Goal: Task Accomplishment & Management: Manage account settings

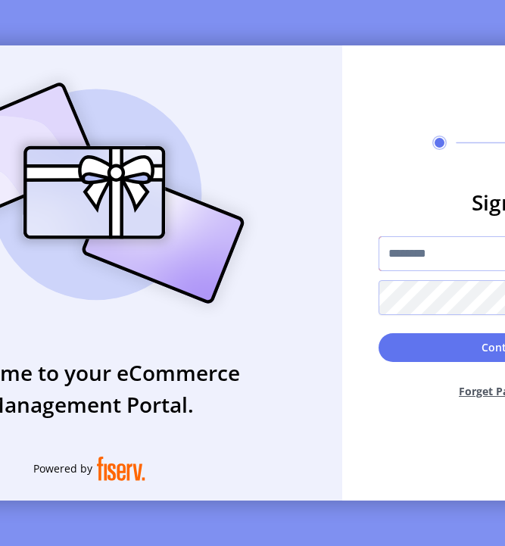
type input "**********"
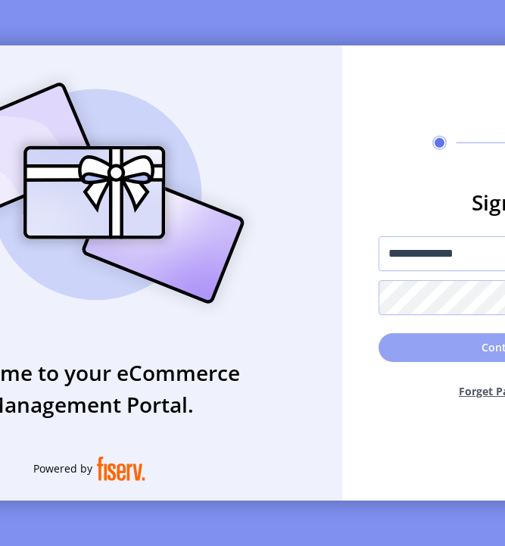
click at [415, 346] on button "Continue" at bounding box center [506, 347] width 255 height 29
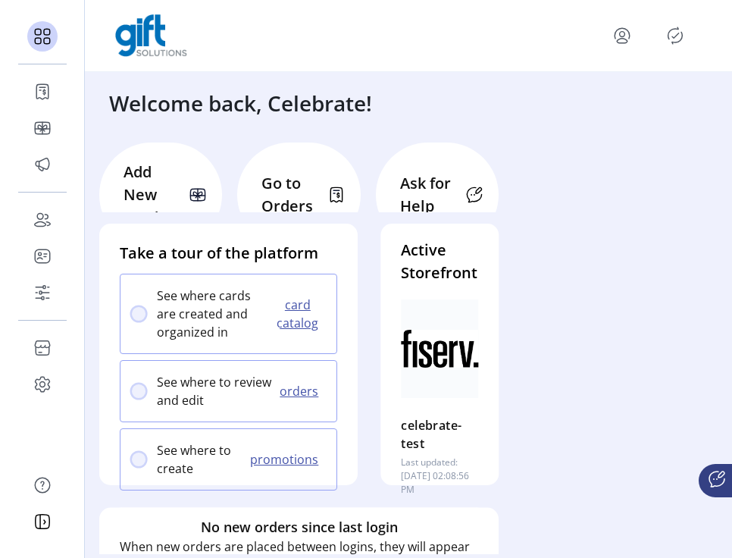
click at [271, 194] on p "Go to Orders" at bounding box center [289, 194] width 56 height 45
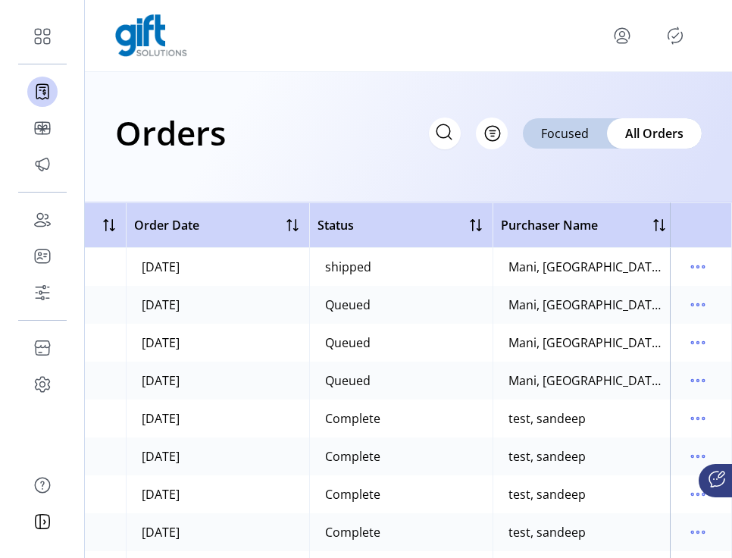
scroll to position [0, 174]
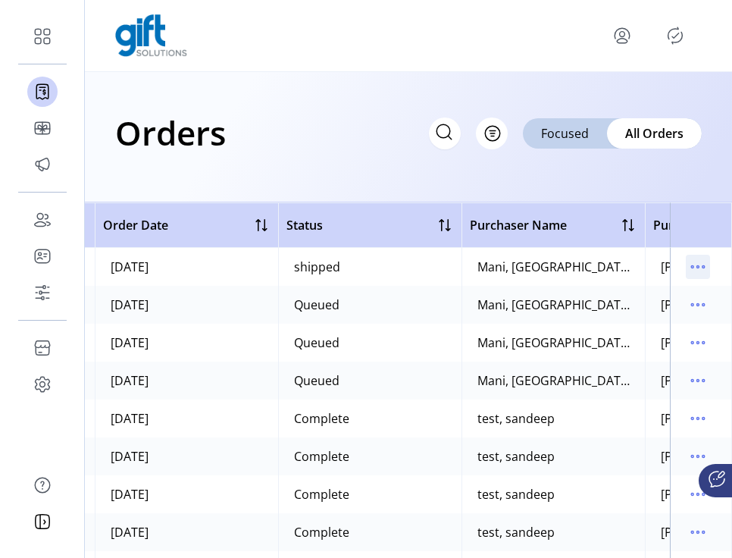
click at [505, 264] on icon "menu" at bounding box center [698, 267] width 24 height 24
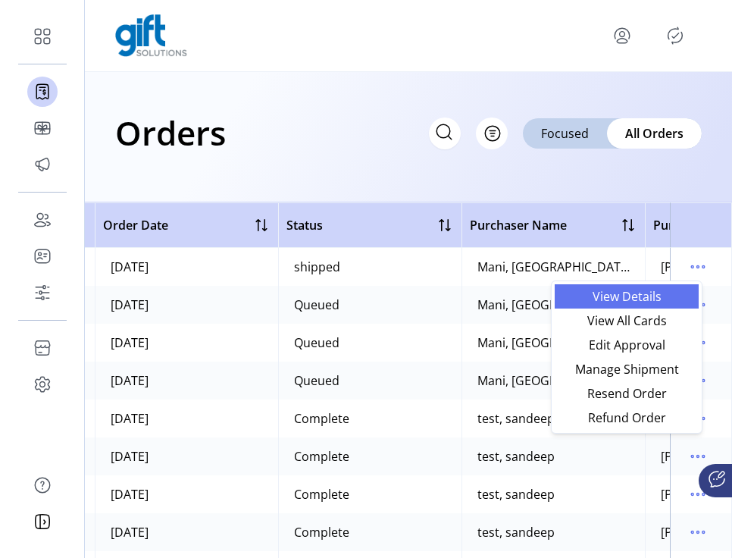
click at [505, 296] on span "View Details" at bounding box center [627, 296] width 126 height 12
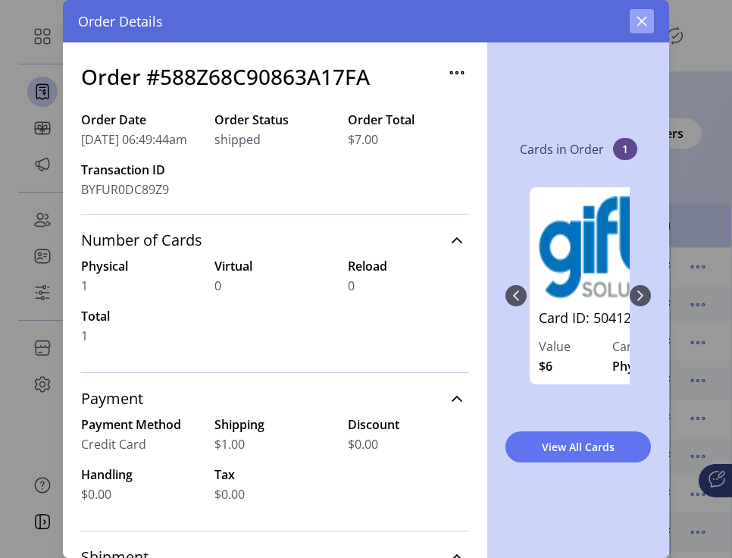
click at [505, 27] on icon "button" at bounding box center [642, 21] width 12 height 12
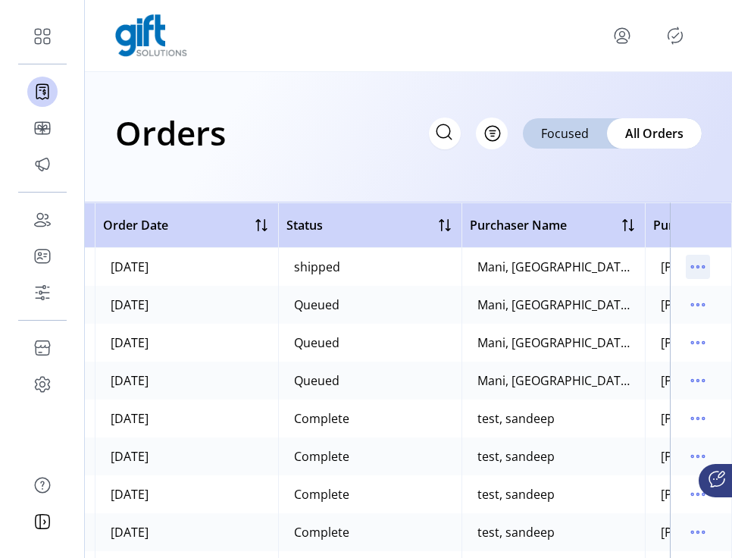
click at [505, 273] on icon "menu" at bounding box center [698, 267] width 24 height 24
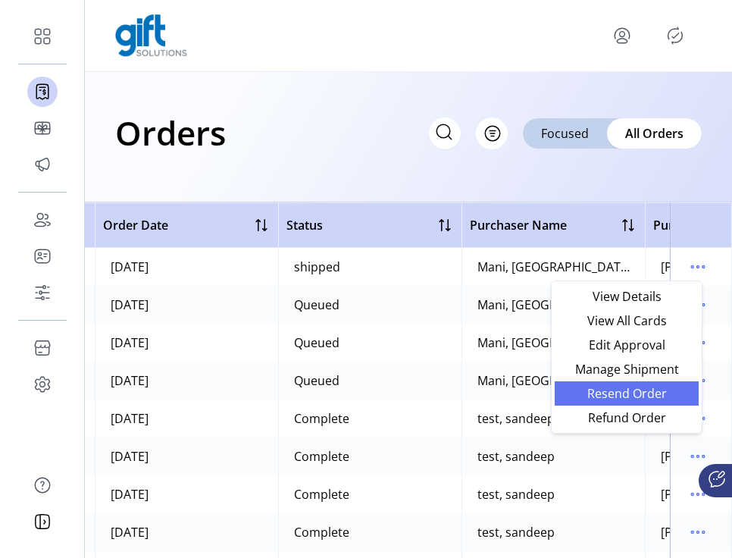
click at [505, 396] on span "Resend Order" at bounding box center [627, 393] width 126 height 12
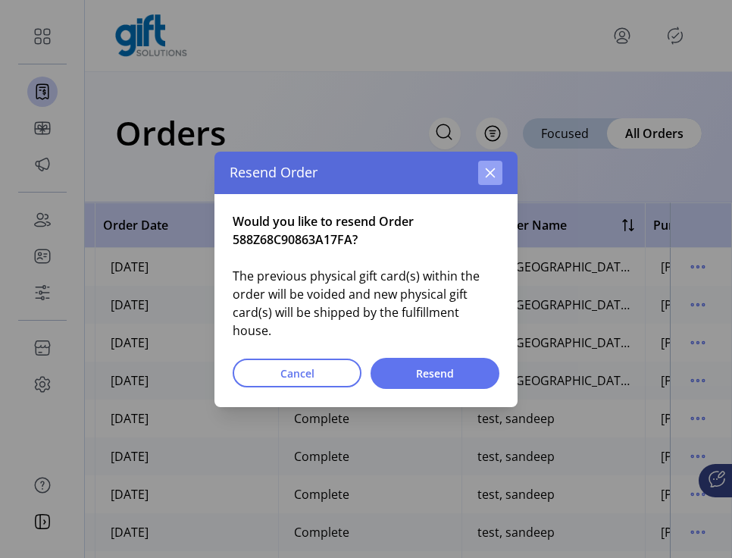
click at [489, 177] on icon "button" at bounding box center [490, 173] width 12 height 12
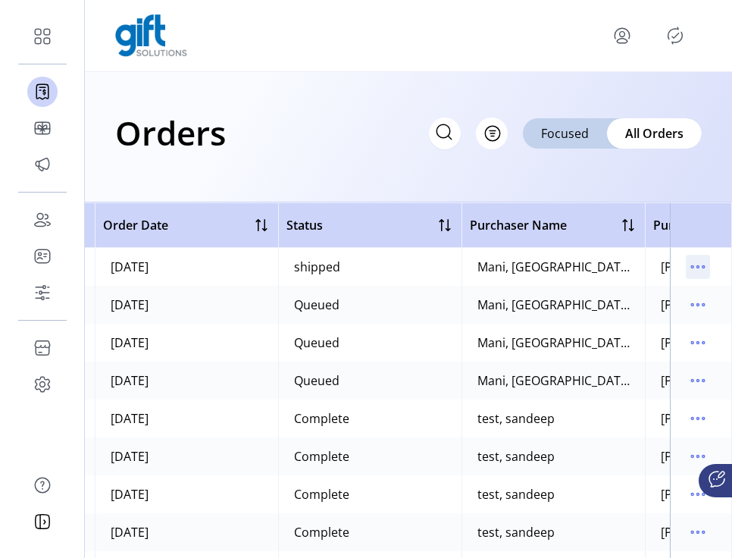
click at [505, 267] on icon "menu" at bounding box center [698, 267] width 24 height 24
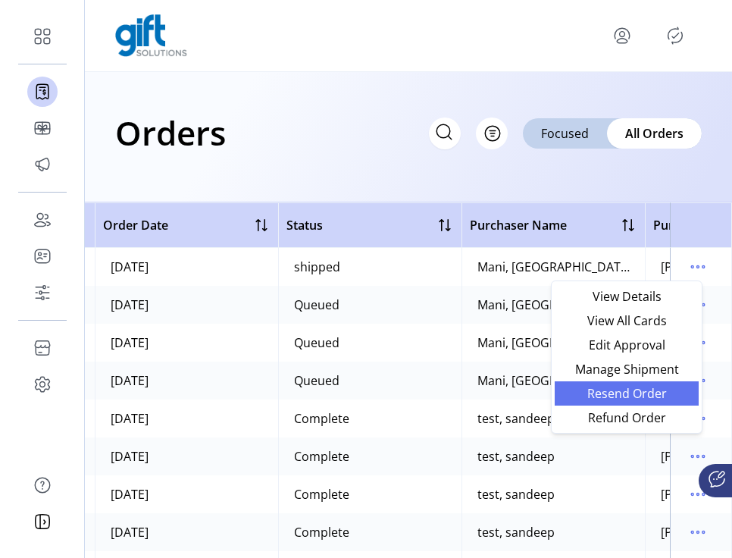
click at [505, 393] on span "Resend Order" at bounding box center [627, 393] width 126 height 12
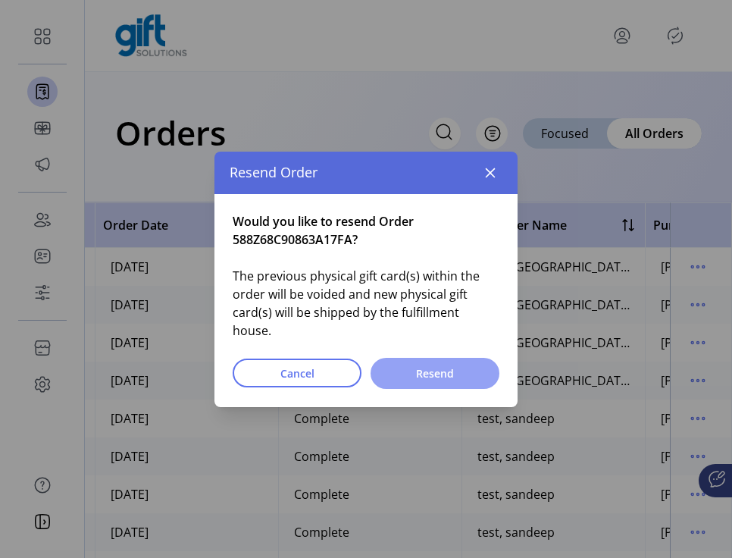
click at [433, 365] on span "Resend" at bounding box center [434, 373] width 89 height 16
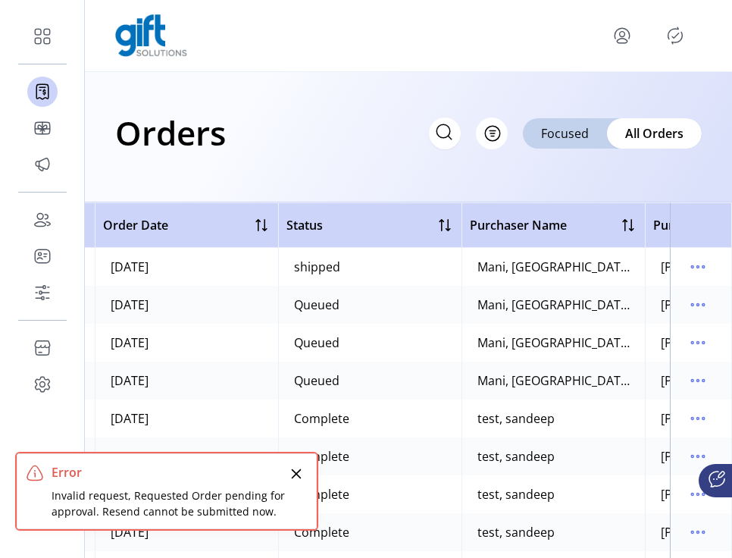
click at [297, 473] on icon "Close" at bounding box center [296, 474] width 12 height 12
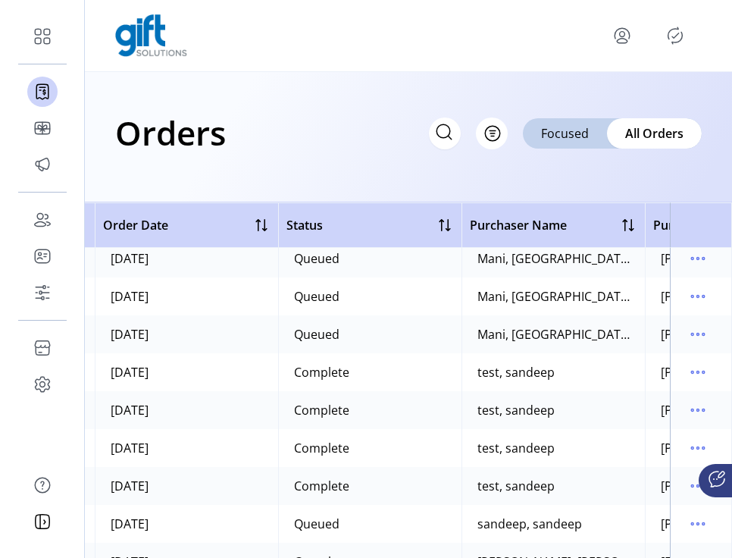
scroll to position [0, 174]
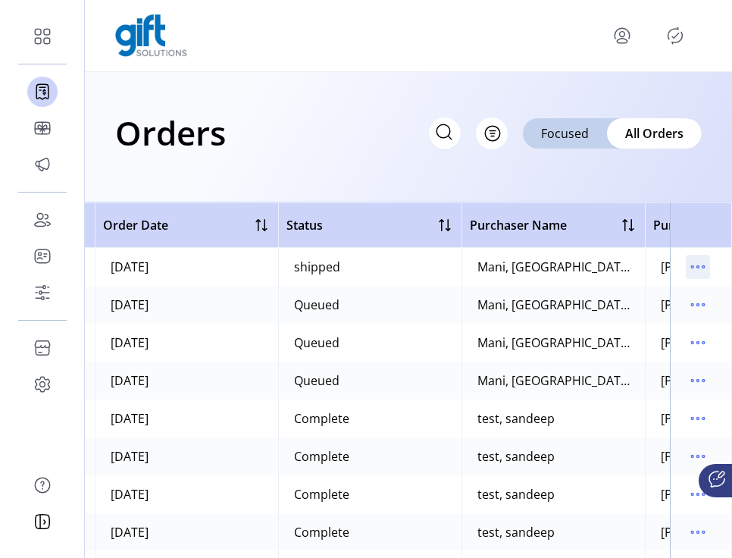
click at [505, 268] on icon "menu" at bounding box center [698, 267] width 24 height 24
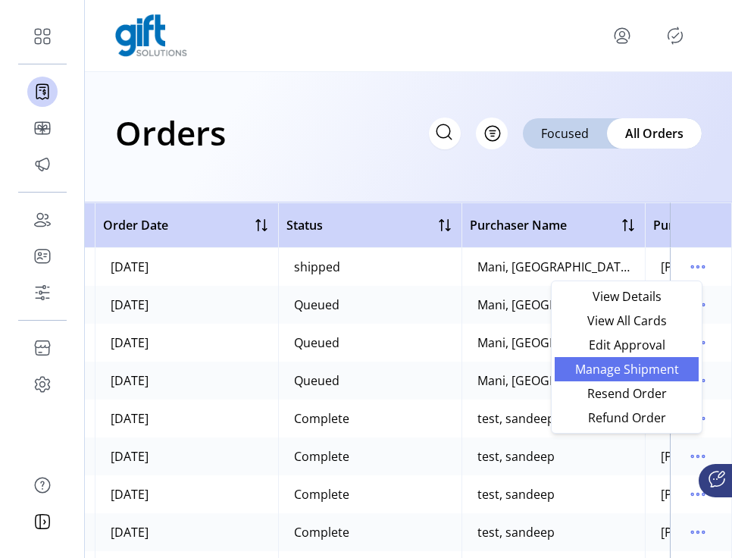
click at [505, 366] on span "Manage Shipment" at bounding box center [627, 369] width 126 height 12
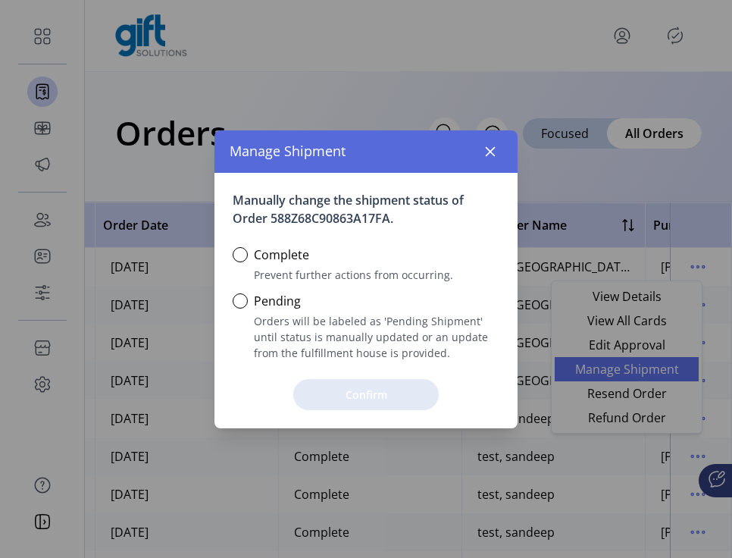
scroll to position [8, 5]
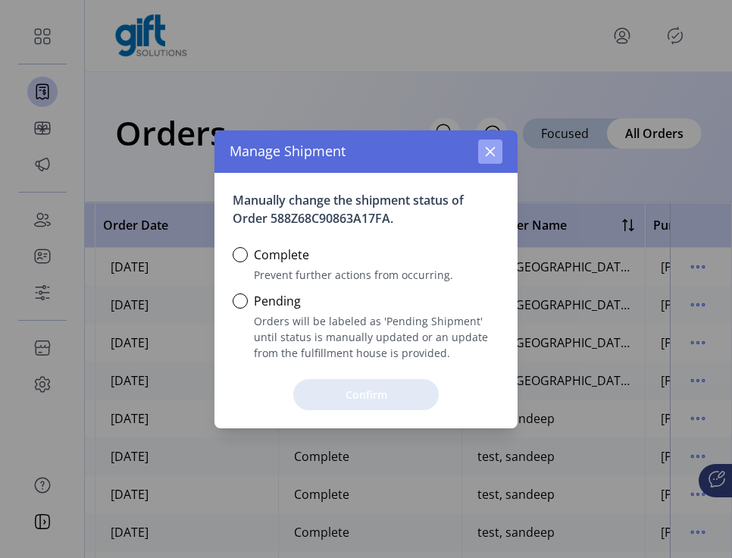
click at [493, 149] on icon "button" at bounding box center [491, 151] width 10 height 10
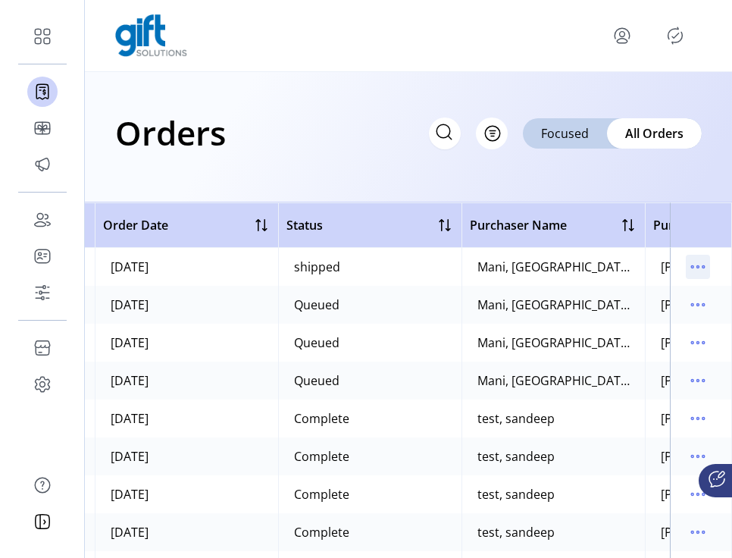
click at [505, 268] on icon "menu" at bounding box center [698, 267] width 24 height 24
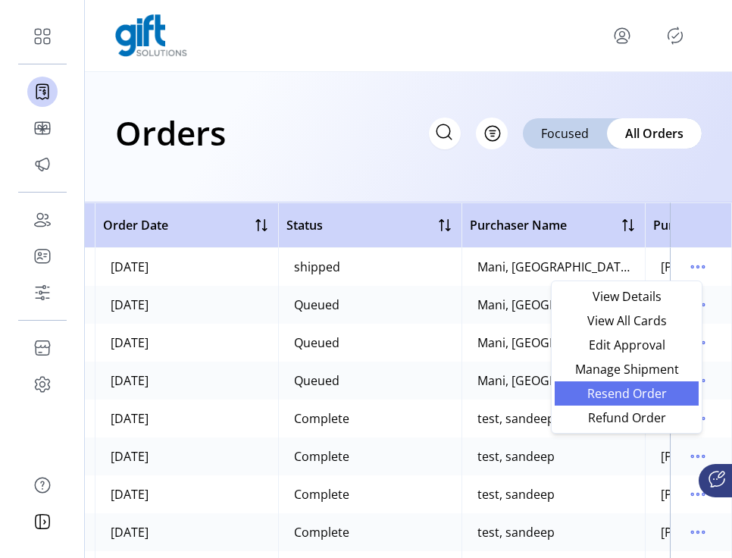
click at [505, 396] on span "Resend Order" at bounding box center [627, 393] width 126 height 12
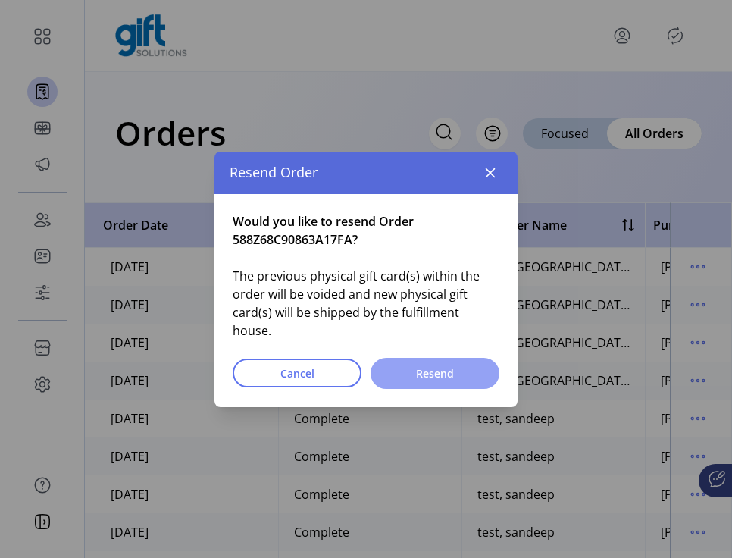
click at [392, 371] on span "Resend" at bounding box center [434, 373] width 89 height 16
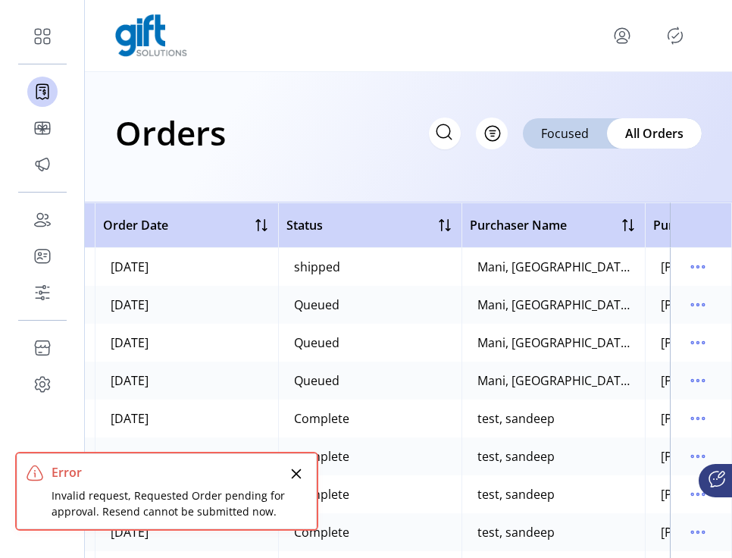
click at [295, 473] on icon "Close" at bounding box center [297, 474] width 10 height 10
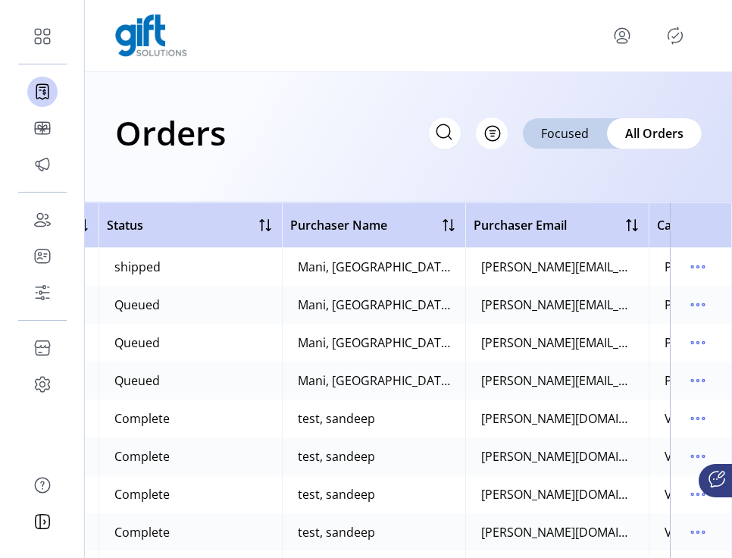
scroll to position [0, 365]
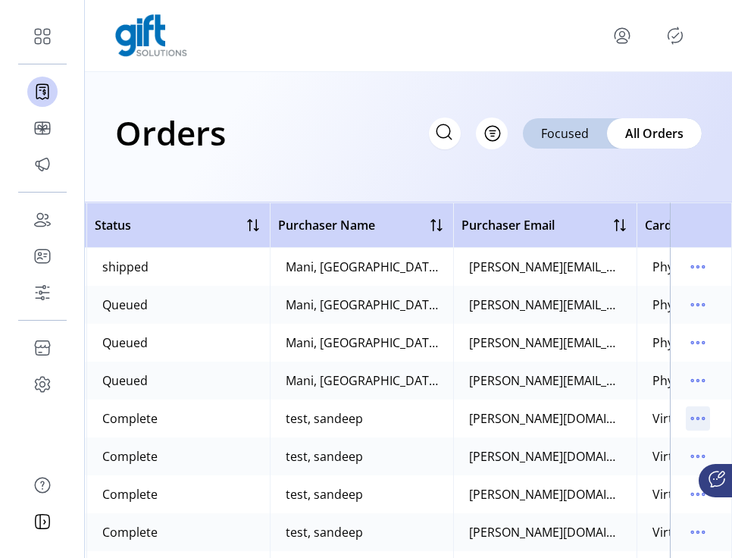
click at [505, 415] on icon "menu" at bounding box center [698, 418] width 24 height 24
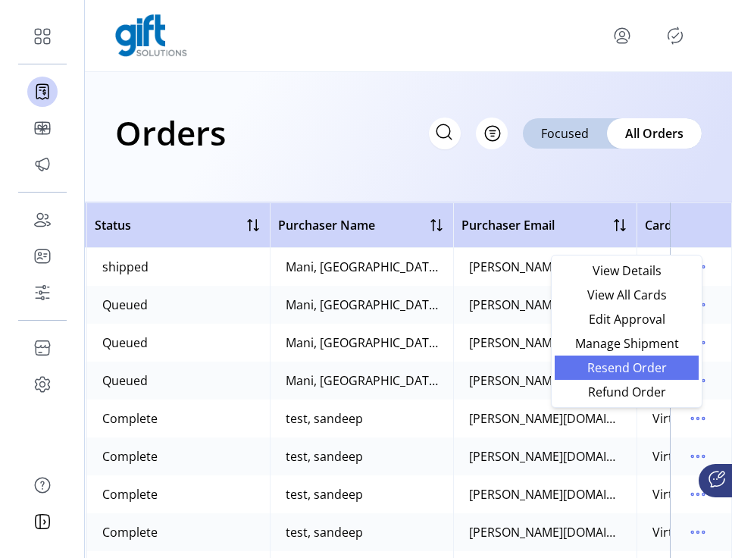
click at [505, 371] on span "Resend Order" at bounding box center [627, 367] width 126 height 12
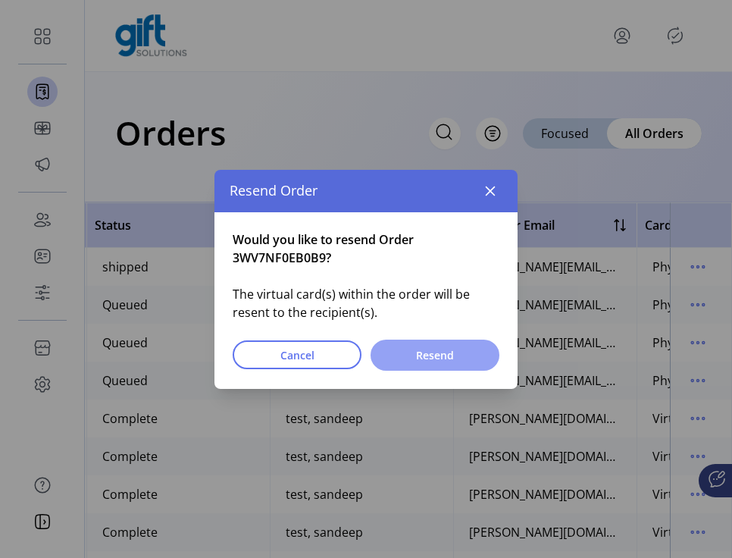
click at [419, 356] on span "Resend" at bounding box center [434, 355] width 89 height 16
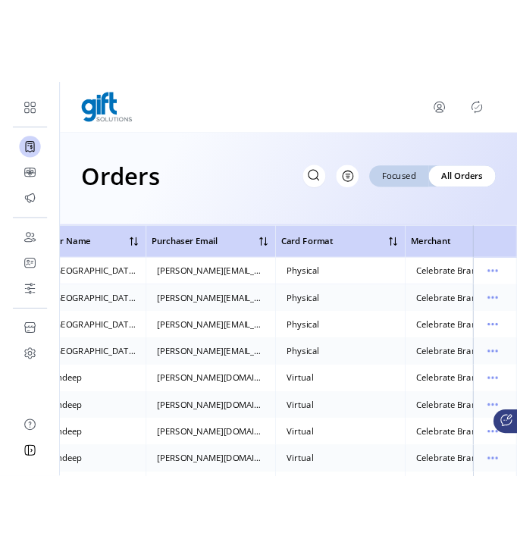
scroll to position [0, 671]
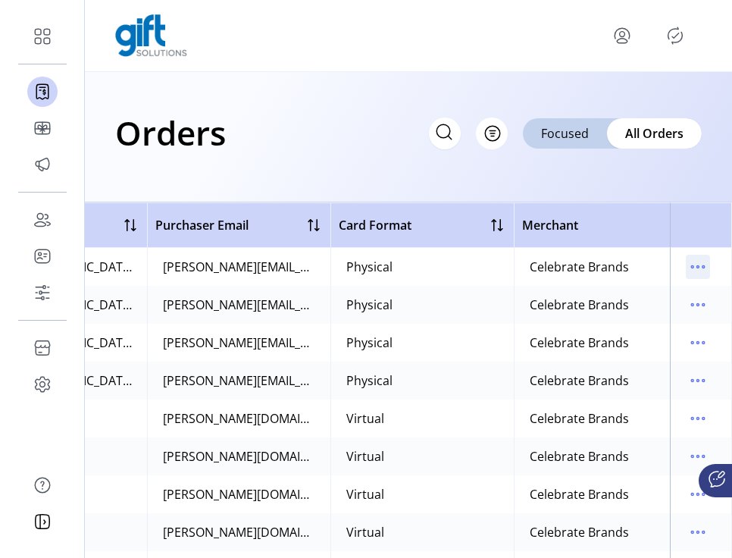
click at [505, 274] on icon "menu" at bounding box center [698, 267] width 24 height 24
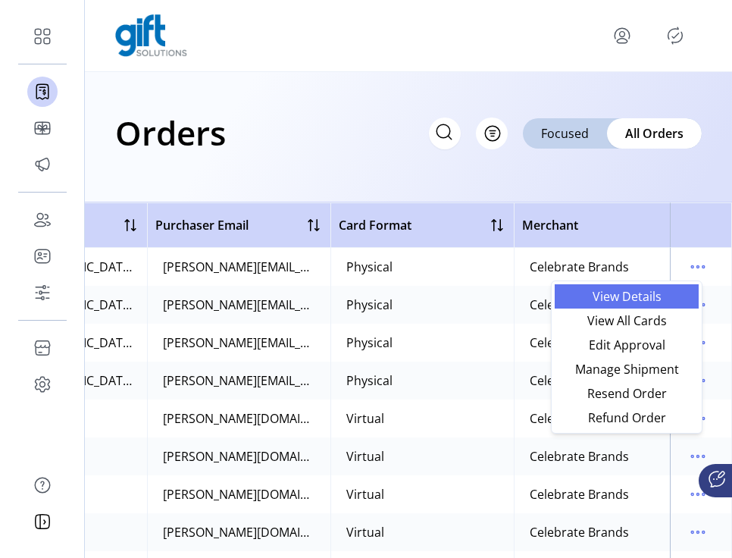
click at [505, 299] on span "View Details" at bounding box center [627, 296] width 126 height 12
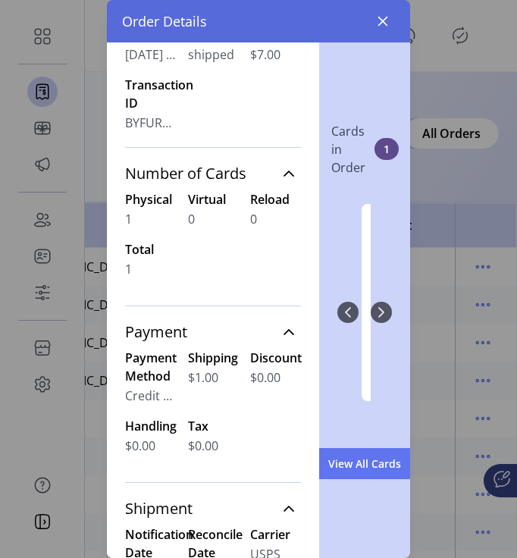
scroll to position [136, 0]
